Goal: Communication & Community: Answer question/provide support

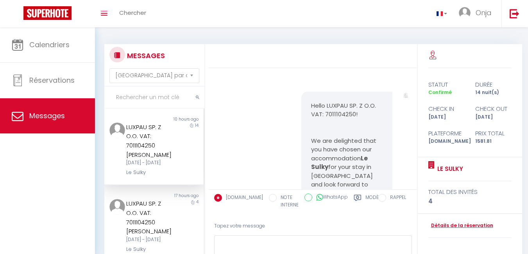
select select "message"
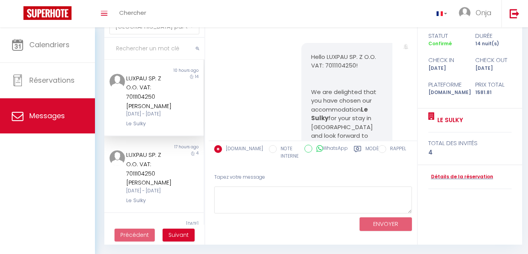
scroll to position [19712, 0]
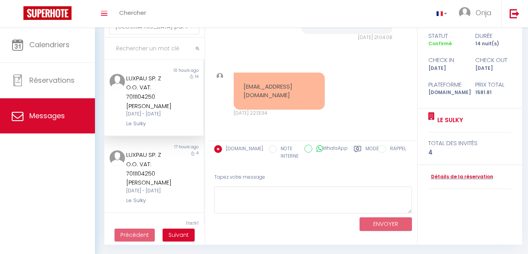
click at [161, 48] on input "text" at bounding box center [154, 49] width 100 height 22
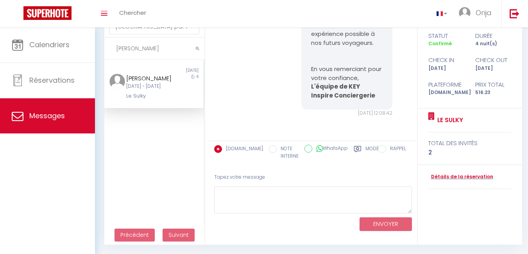
scroll to position [10077, 0]
type input "luis"
click at [173, 86] on div "Luis Fernandes Lun 15 Sep - Ven 19 Sep Le Sulky" at bounding box center [150, 87] width 58 height 27
drag, startPoint x: 309, startPoint y: 104, endPoint x: 341, endPoint y: 110, distance: 33.0
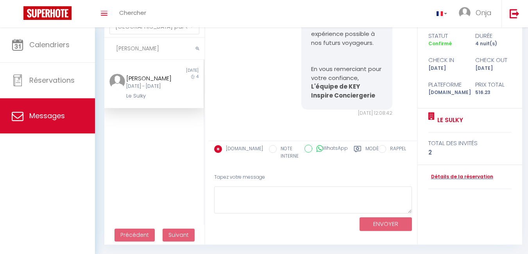
click at [350, 98] on p "L'équipe de KEY Inspire Conciergerie" at bounding box center [347, 91] width 72 height 18
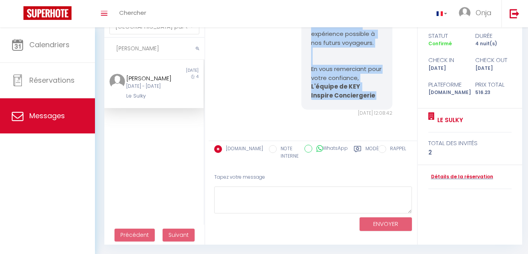
scroll to position [9842, 0]
drag, startPoint x: 350, startPoint y: 98, endPoint x: 307, endPoint y: 64, distance: 55.1
copy div "Bonjour, Nous espérons que vous avez passé un agréable séjour. Afin d'améliorer…"
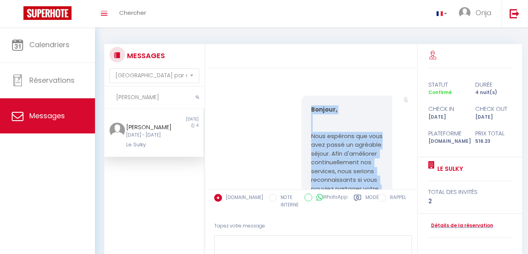
scroll to position [9412, 0]
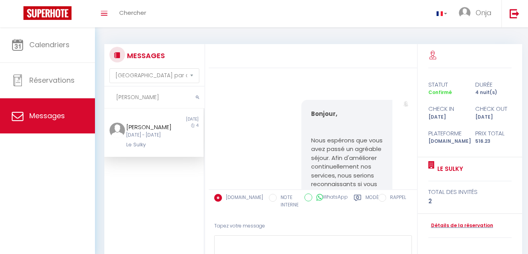
click at [159, 97] on input "luis" at bounding box center [154, 98] width 100 height 22
click at [198, 98] on icon "submit" at bounding box center [198, 97] width 4 height 5
click at [197, 98] on icon "submit" at bounding box center [198, 97] width 4 height 5
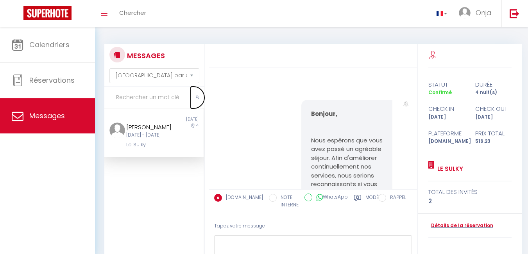
scroll to position [49, 0]
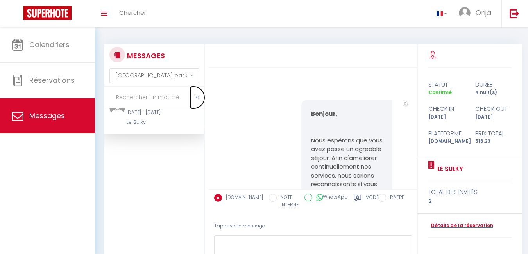
scroll to position [29, 0]
click at [141, 92] on input "text" at bounding box center [154, 98] width 100 height 22
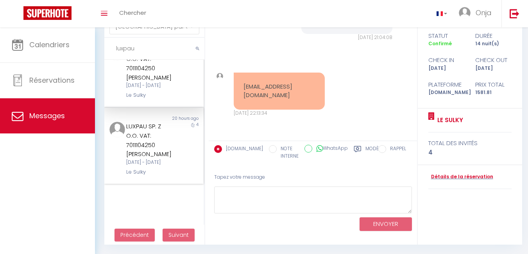
type input "luxpau"
click at [157, 159] on div "LUXPAU SP. Z O.O. VAT: 7011104250 [PERSON_NAME]" at bounding box center [150, 140] width 48 height 37
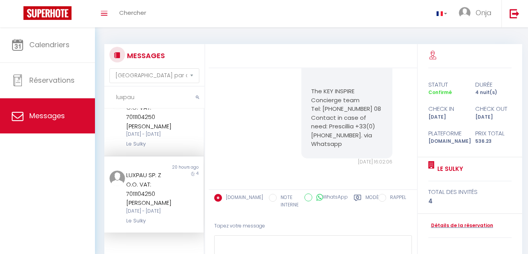
scroll to position [5856, 0]
drag, startPoint x: 139, startPoint y: 128, endPoint x: 188, endPoint y: 142, distance: 50.2
click at [139, 128] on div "LUXPAU SP. Z O.O. VAT: 7011104250 [PERSON_NAME]" at bounding box center [150, 112] width 48 height 37
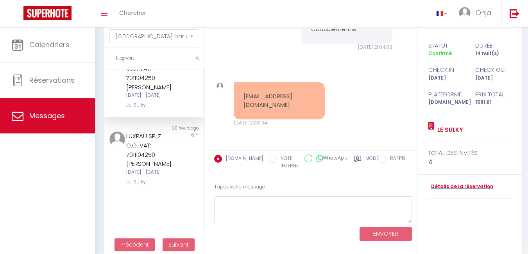
scroll to position [49, 0]
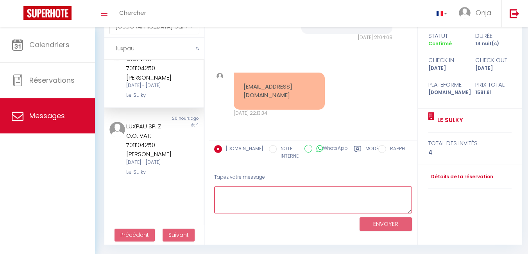
click at [257, 206] on textarea at bounding box center [313, 200] width 198 height 27
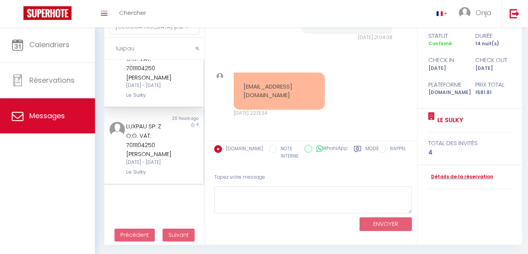
click at [152, 159] on div "LUXPAU SP. Z O.O. VAT: 7011104250 [PERSON_NAME]" at bounding box center [150, 140] width 48 height 37
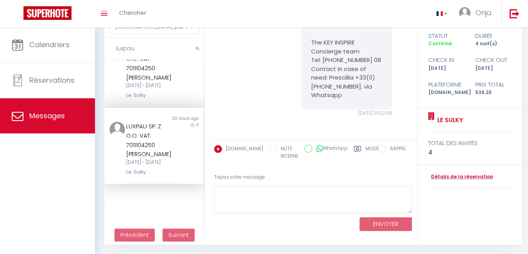
scroll to position [5661, 0]
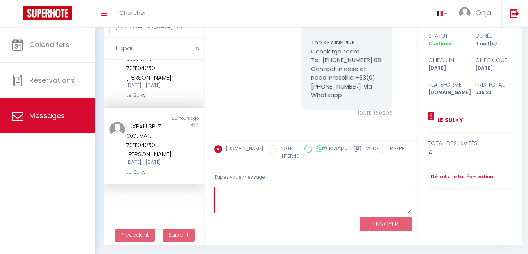
click at [257, 198] on textarea at bounding box center [313, 200] width 198 height 27
paste textarea "Bonjour, Nous espérons que vous avez passé un agréable séjour. Afin d'améliorer…"
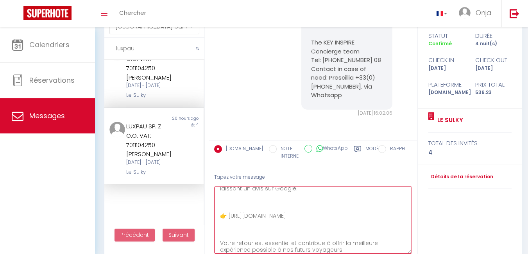
scroll to position [42, 0]
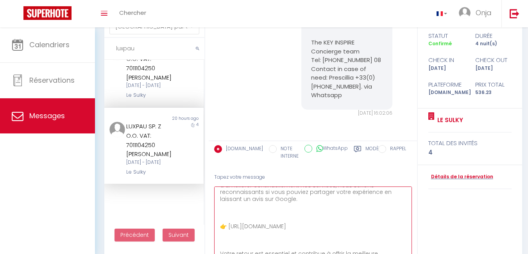
drag, startPoint x: 410, startPoint y: 215, endPoint x: 415, endPoint y: 266, distance: 51.4
click at [415, 206] on html "🟢 Des questions ou besoin d'assistance pour la migration AirBnB? Prenez rdv >>>…" at bounding box center [264, 78] width 528 height 254
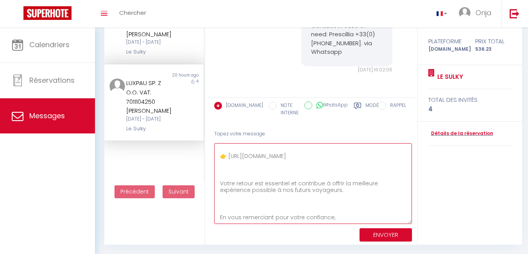
scroll to position [0, 0]
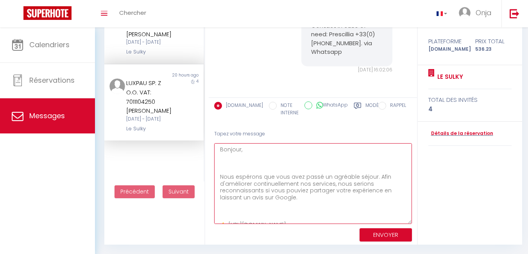
click at [262, 168] on textarea "Bonjour, Nous espérons que vous avez passé un agréable séjour. Afin d'améliorer…" at bounding box center [313, 183] width 198 height 81
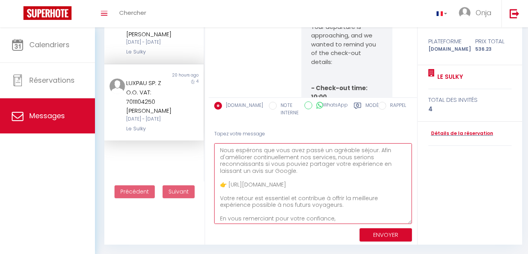
scroll to position [14, 0]
type textarea "Bonjour, Nous espérons que vous avez passé un agréable séjour. Afin d'améliorer…"
click at [386, 236] on button "ENVOYER" at bounding box center [385, 236] width 52 height 14
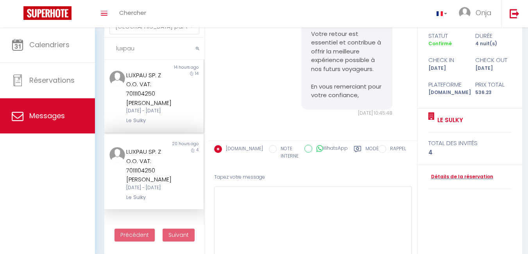
scroll to position [0, 0]
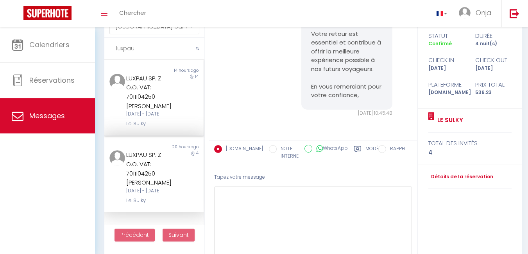
click at [173, 107] on div "LUXPAU SP. Z O.O. VAT: 7011104250 Wienczeslaw Chodakowski Mer 24 Sep - Mer 08 O…" at bounding box center [150, 101] width 58 height 54
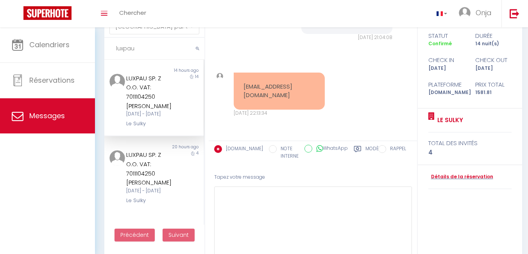
scroll to position [19712, 0]
click at [248, 195] on textarea at bounding box center [313, 227] width 198 height 81
drag, startPoint x: 269, startPoint y: 104, endPoint x: 241, endPoint y: 76, distance: 39.0
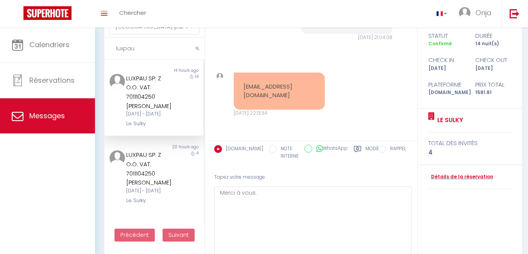
copy pre "[PERSON_NAME] wieczór, będę potrzebować fakturę za moje noclegi, jak prosiłem i…"
click at [272, 193] on textarea "Merci à vous." at bounding box center [313, 227] width 198 height 81
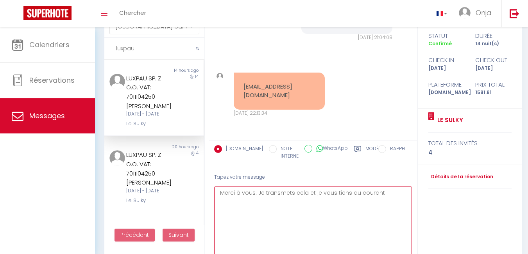
type textarea "Merci à vous. Je transmets cela et je vous tiens au courant."
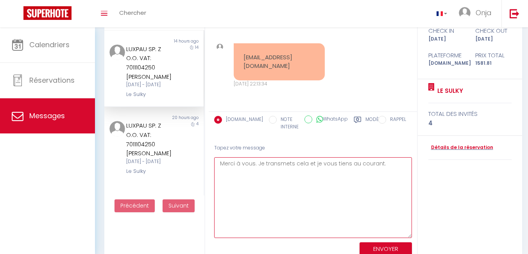
scroll to position [49, 0]
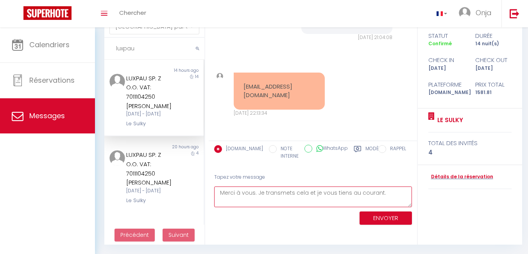
drag, startPoint x: 410, startPoint y: 235, endPoint x: 404, endPoint y: 167, distance: 67.9
click at [404, 167] on div "Booking.com NOTE INTERNE WhatsApp Modèles 12 « ‹ » › Oct 2025 2020 ~ 2030 Sun M…" at bounding box center [313, 185] width 208 height 88
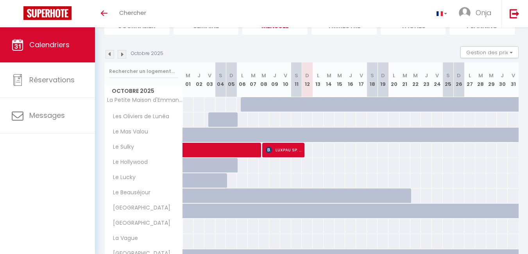
scroll to position [66, 0]
click at [110, 57] on img at bounding box center [109, 54] width 9 height 9
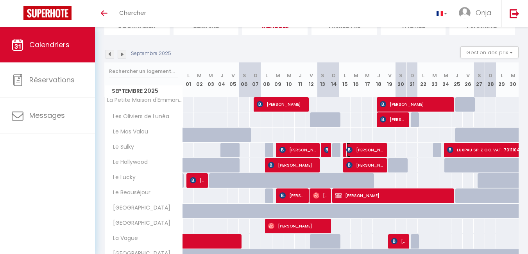
click at [364, 151] on span "Luis Fernandes" at bounding box center [365, 150] width 38 height 15
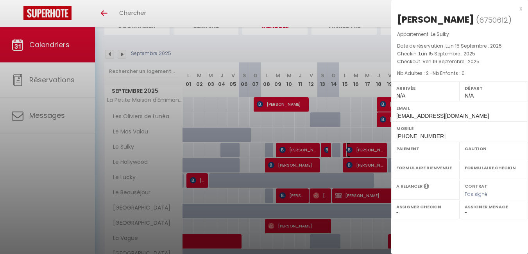
select select "OK"
select select "0"
select select "1"
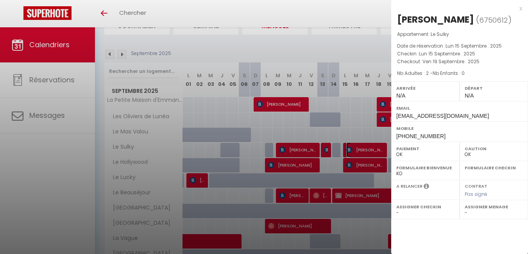
select select
click at [520, 7] on div "x" at bounding box center [456, 8] width 131 height 9
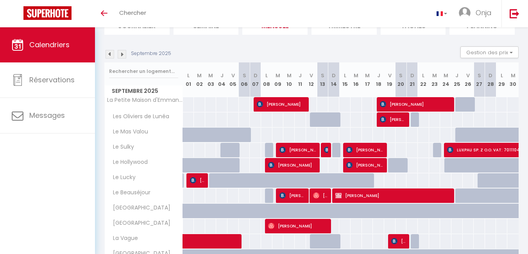
click at [121, 52] on img at bounding box center [122, 54] width 9 height 9
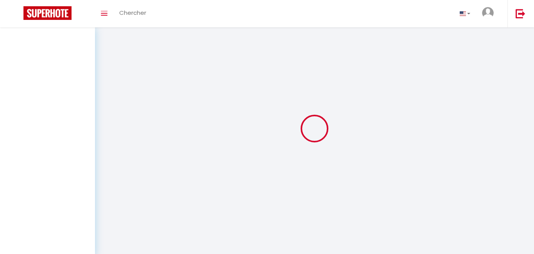
select select "message"
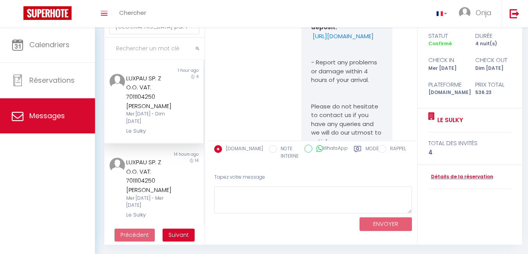
scroll to position [78, 0]
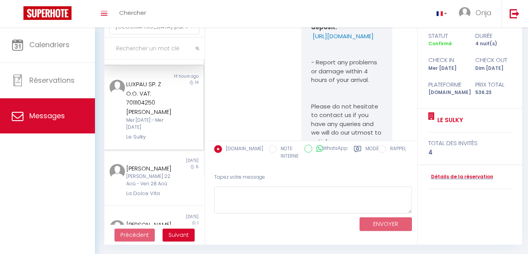
click at [169, 116] on div "LUXPAU SP. Z O.O. VAT: 7011104250 [PERSON_NAME]" at bounding box center [150, 98] width 48 height 37
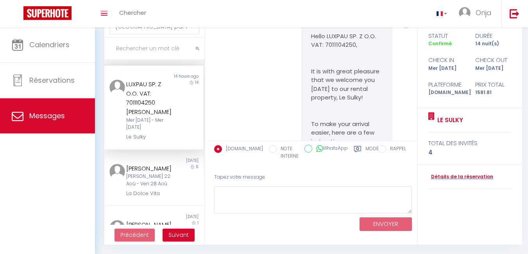
scroll to position [19677, 0]
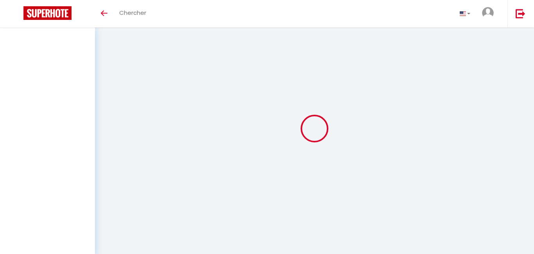
select select "message"
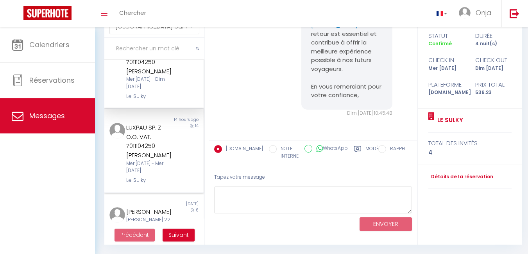
scroll to position [39, 0]
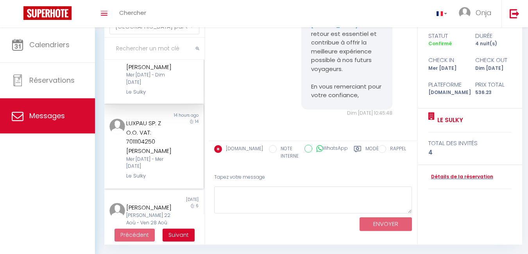
click at [147, 145] on div "LUXPAU SP. Z O.O. VAT: 7011104250 [PERSON_NAME]" at bounding box center [150, 137] width 48 height 37
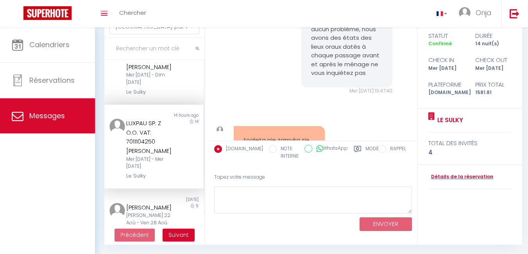
scroll to position [19677, 0]
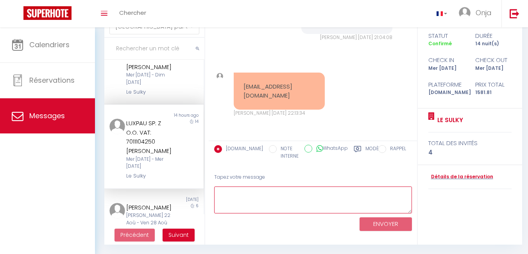
click at [266, 202] on textarea at bounding box center [313, 200] width 198 height 27
paste textarea "Merci à vous. Je transmets cela et je vous tiens au courant."
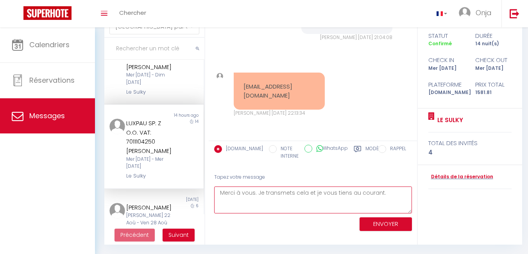
drag, startPoint x: 257, startPoint y: 195, endPoint x: 312, endPoint y: 191, distance: 55.2
click at [312, 191] on textarea "Merci à vous. Je transmets cela et je vous tiens au courant." at bounding box center [313, 200] width 198 height 27
click at [254, 196] on textarea "Merci à vous. Je transmets cela et je vous tiens au courant." at bounding box center [313, 200] width 198 height 27
drag, startPoint x: 263, startPoint y: 192, endPoint x: 318, endPoint y: 193, distance: 54.7
click at [318, 193] on textarea "Merci à vous. Je transmets cela et je vous tiens au courant." at bounding box center [313, 200] width 198 height 27
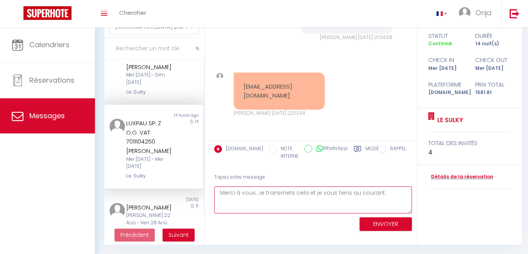
type textarea "Merci à vous. Je vous tiens au courant."
click at [338, 196] on textarea "Merci à vous. Je vous tiens au courant." at bounding box center [313, 200] width 198 height 27
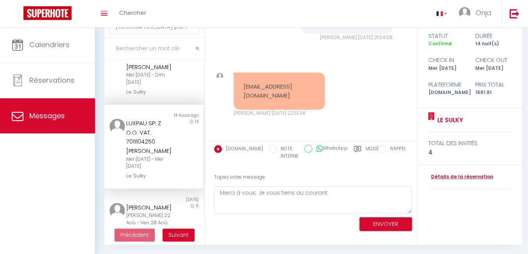
click at [394, 225] on button "ENVOYER" at bounding box center [385, 225] width 52 height 14
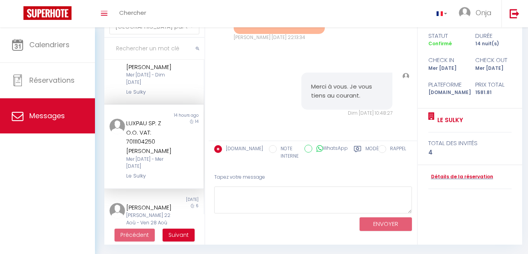
scroll to position [19753, 0]
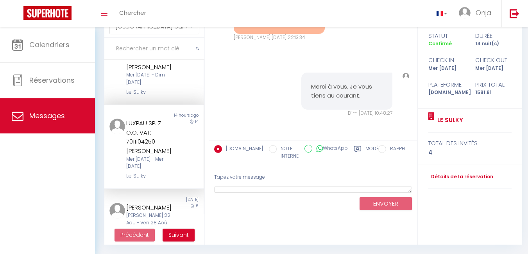
drag, startPoint x: 410, startPoint y: 210, endPoint x: 390, endPoint y: 122, distance: 90.4
click at [400, 143] on div "Booking.com NOTE INTERNE WhatsApp Modèles 12 « ‹ » › Oct 2025 2020 ~ 2030 Sun M…" at bounding box center [313, 177] width 208 height 73
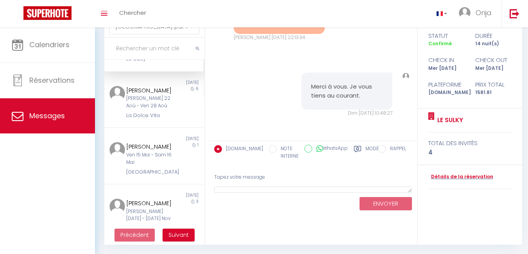
scroll to position [0, 0]
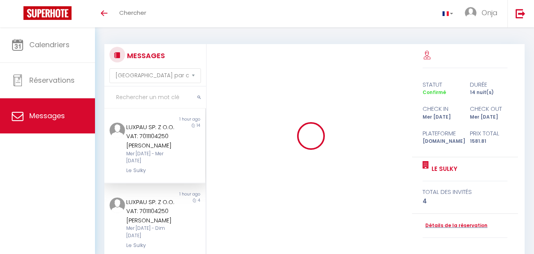
select select "message"
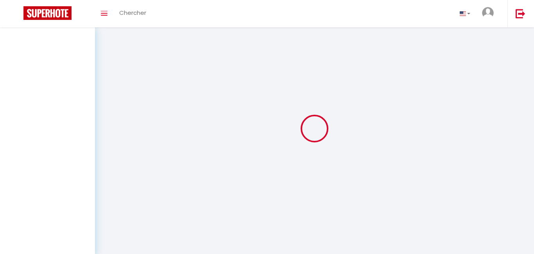
select select "message"
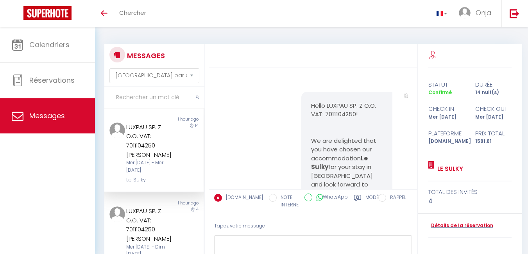
scroll to position [19788, 0]
